Goal: Information Seeking & Learning: Learn about a topic

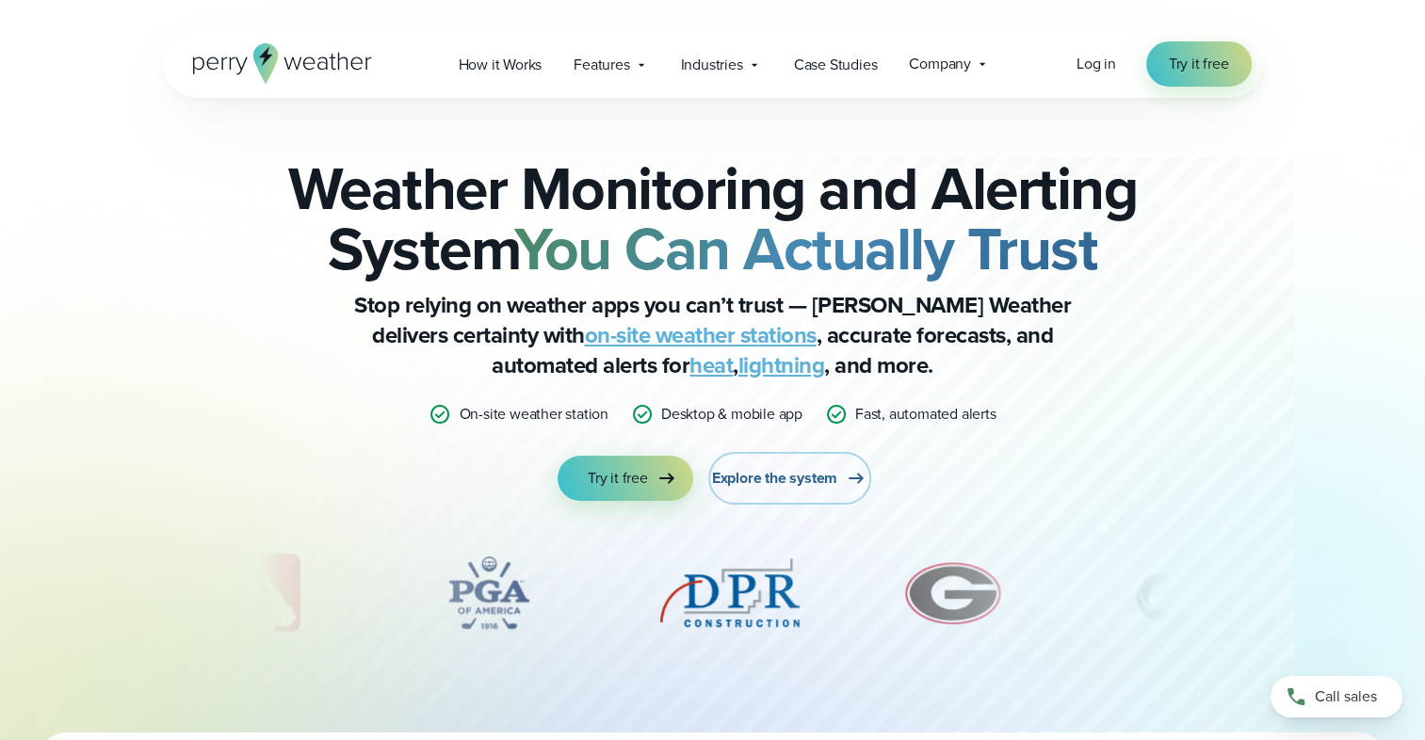
click at [795, 477] on span "Explore the system" at bounding box center [774, 478] width 125 height 23
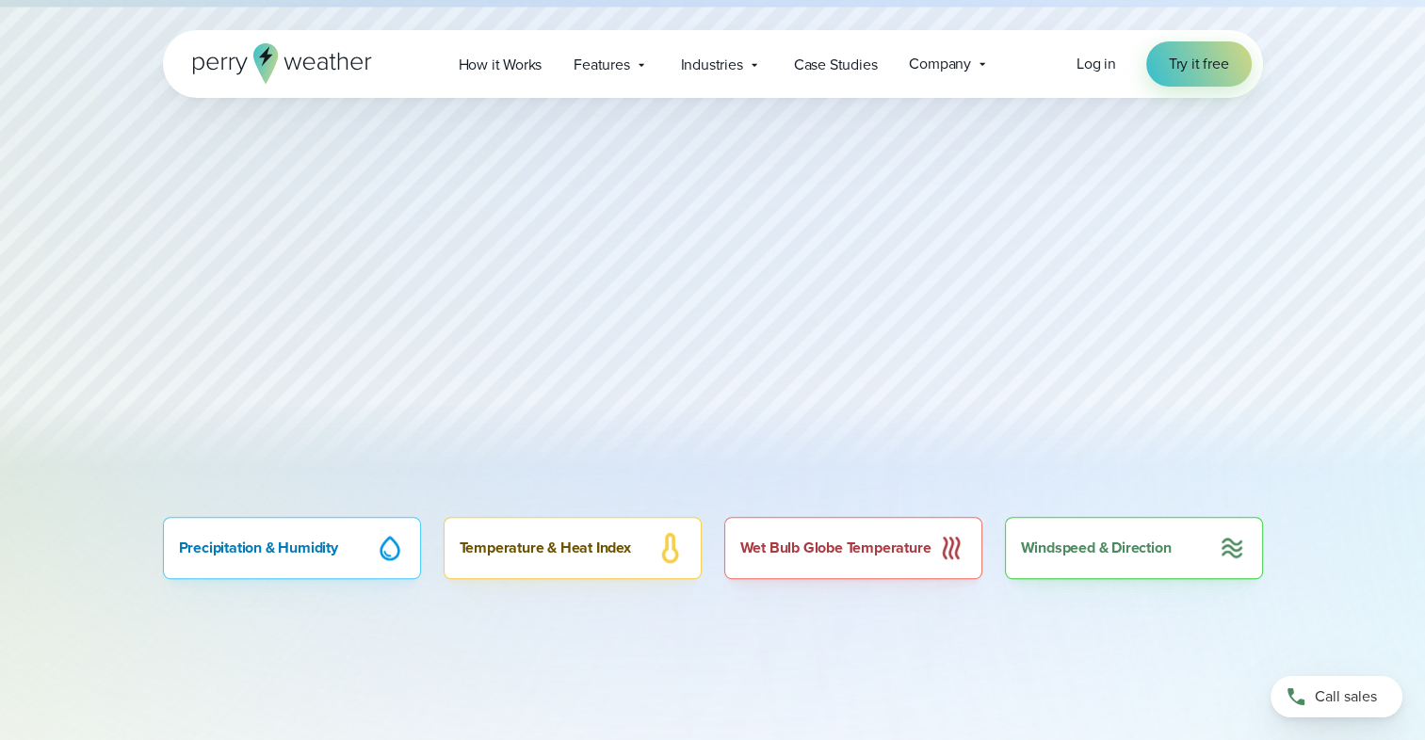
scroll to position [942, 0]
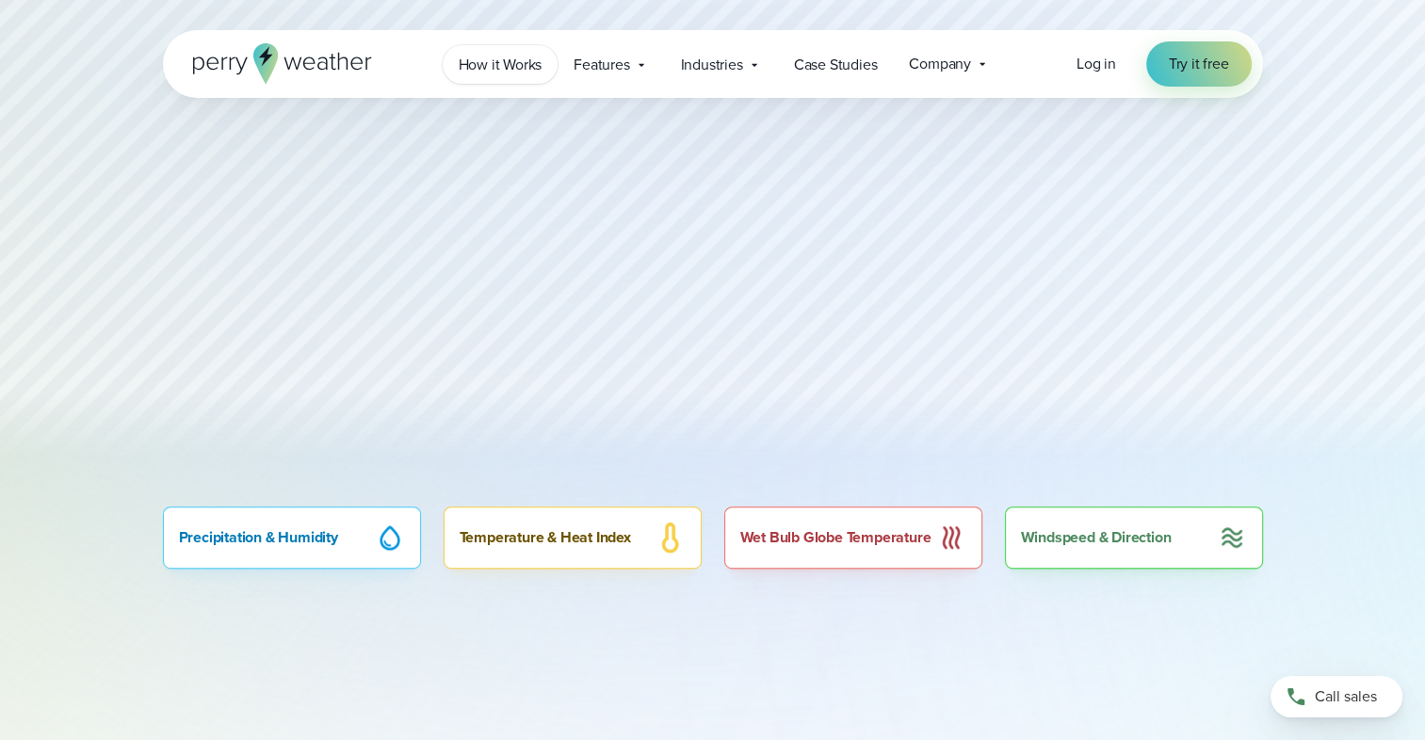
click at [490, 66] on span "How it Works" at bounding box center [501, 65] width 84 height 23
